Goal: Check status: Check status

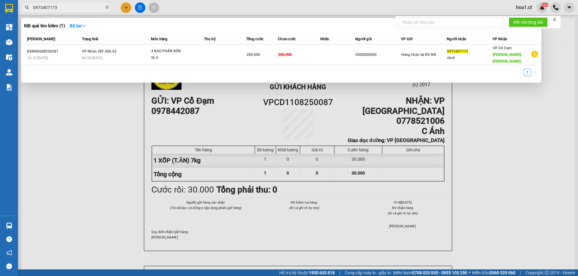
click at [76, 8] on input "0973407173" at bounding box center [68, 7] width 71 height 7
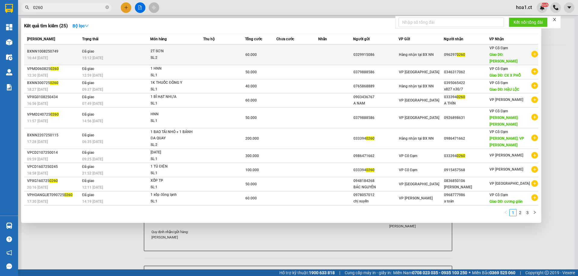
type input "0260"
click at [213, 52] on td at bounding box center [224, 55] width 42 height 21
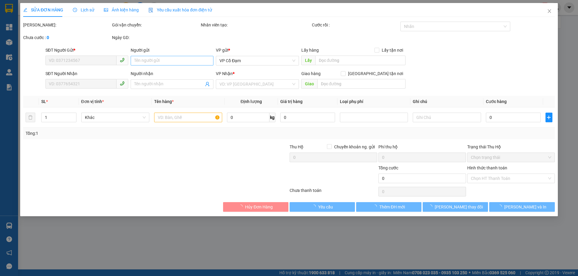
type input "0329915086"
type input "0962970260"
type input "GIA LÁCH"
type input "60.000"
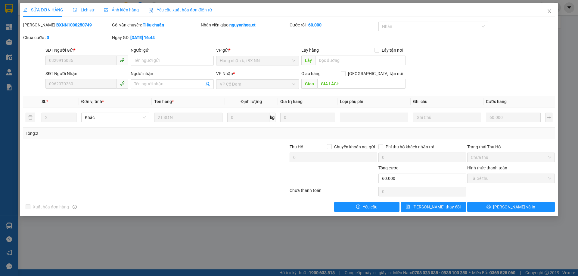
click at [83, 10] on span "Lịch sử" at bounding box center [83, 10] width 21 height 5
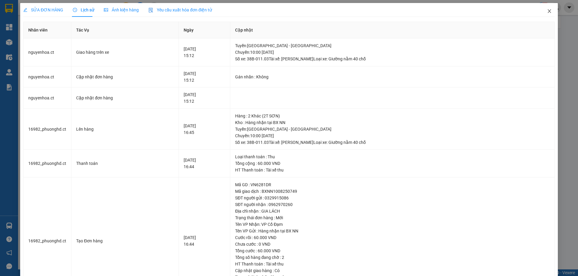
click at [547, 12] on icon "close" at bounding box center [549, 11] width 5 height 5
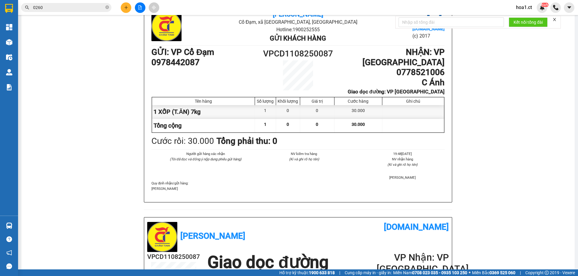
scroll to position [60, 0]
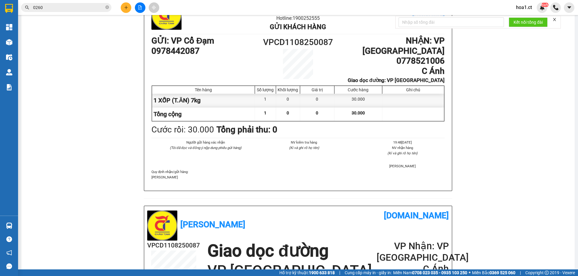
click at [76, 6] on input "0260" at bounding box center [68, 7] width 71 height 7
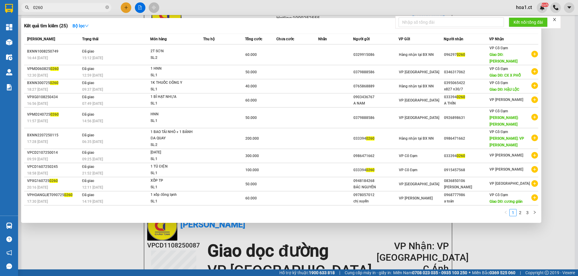
click at [76, 6] on input "0260" at bounding box center [68, 7] width 71 height 7
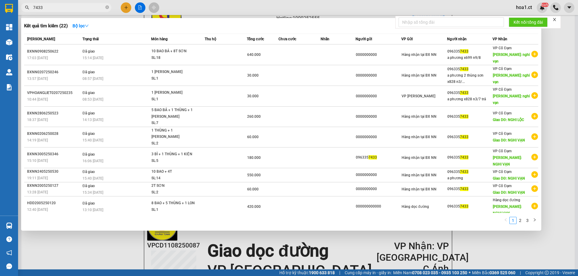
type input "7433"
